Goal: Transaction & Acquisition: Purchase product/service

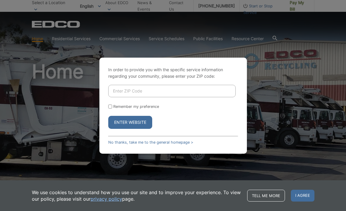
type input "92024"
click at [109, 106] on input "Remember my preference" at bounding box center [110, 107] width 4 height 4
checkbox input "true"
click at [127, 123] on button "Enter Website" at bounding box center [130, 122] width 44 height 13
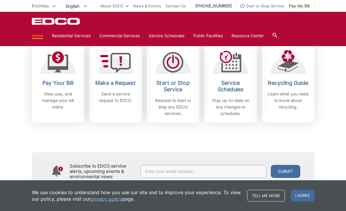
scroll to position [173, 0]
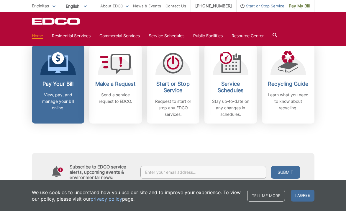
click at [63, 83] on h2 "Pay Your Bill" at bounding box center [58, 84] width 44 height 6
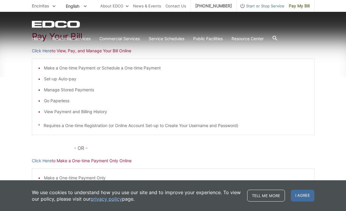
scroll to position [105, 0]
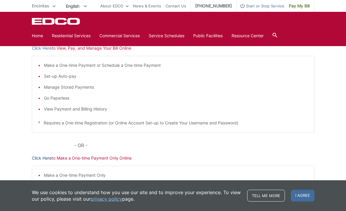
click at [34, 156] on link "Click Here" at bounding box center [42, 158] width 20 height 6
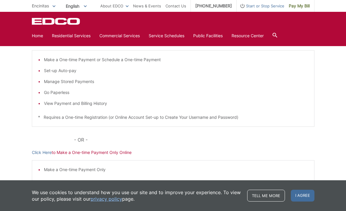
scroll to position [101, 0]
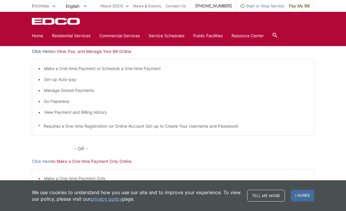
click at [44, 50] on link "Click Here" at bounding box center [42, 51] width 20 height 6
